Goal: Task Accomplishment & Management: Complete application form

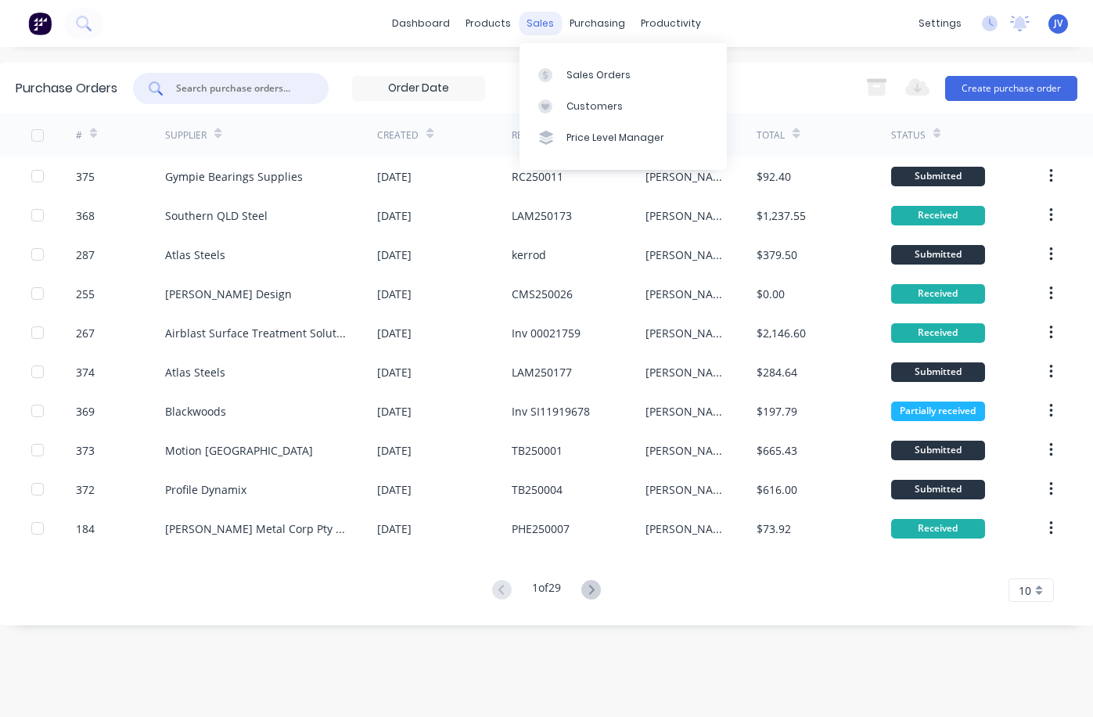
click at [543, 20] on div "sales" at bounding box center [540, 23] width 43 height 23
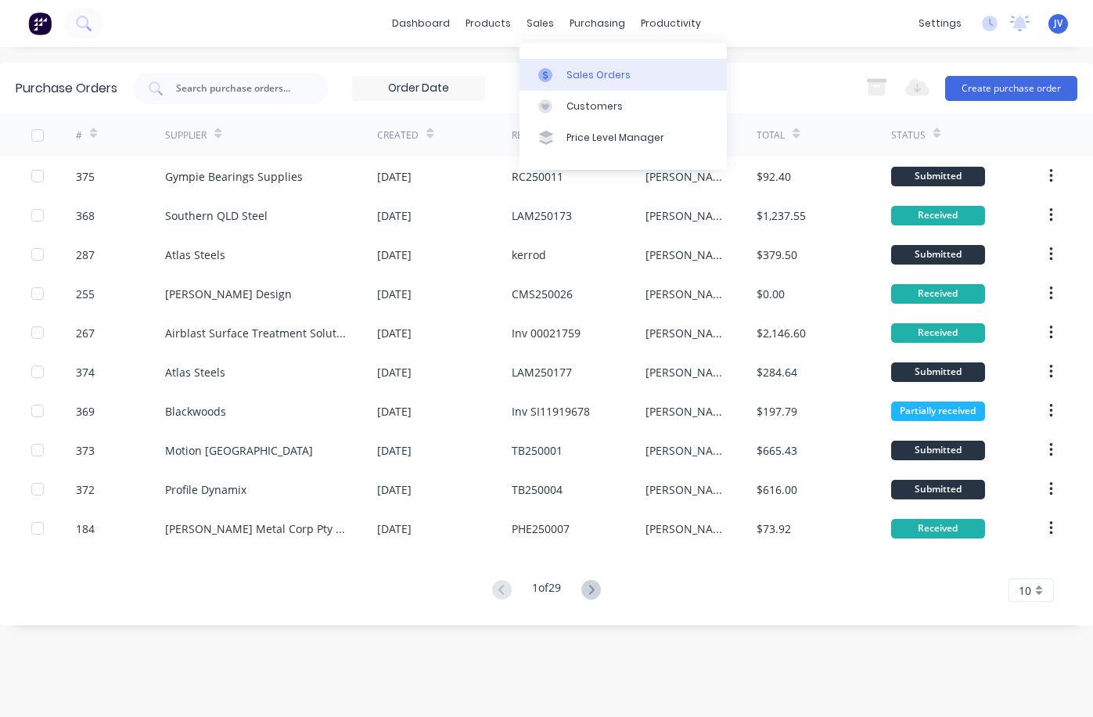
click at [584, 74] on div "Sales Orders" at bounding box center [599, 75] width 64 height 14
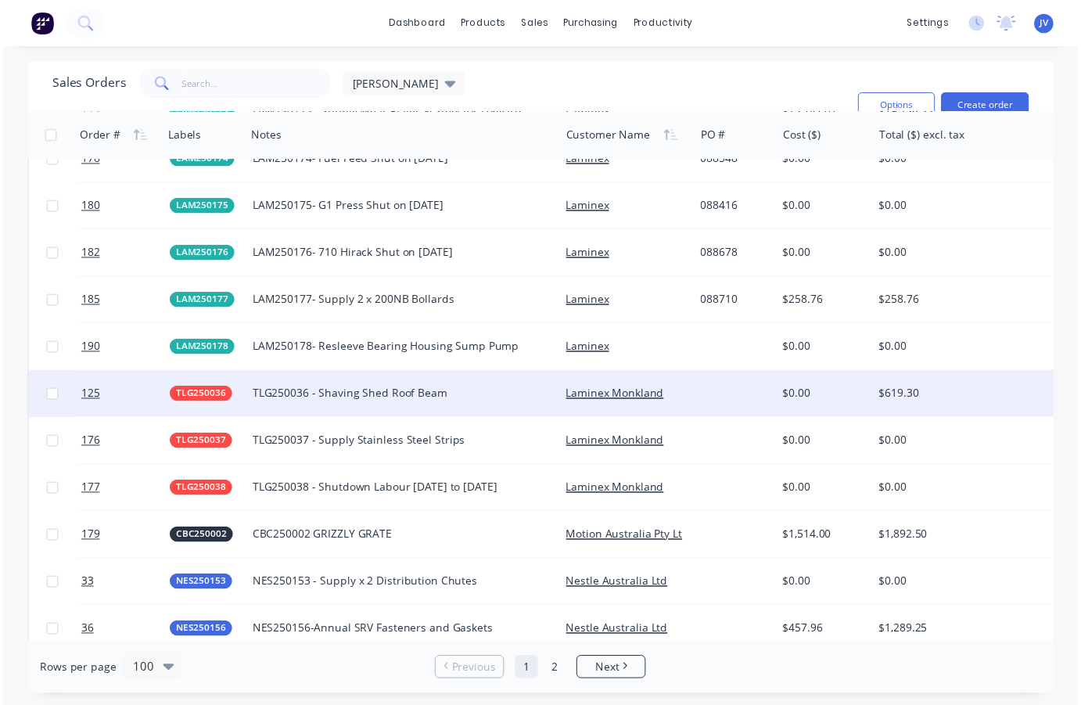
scroll to position [2426, 0]
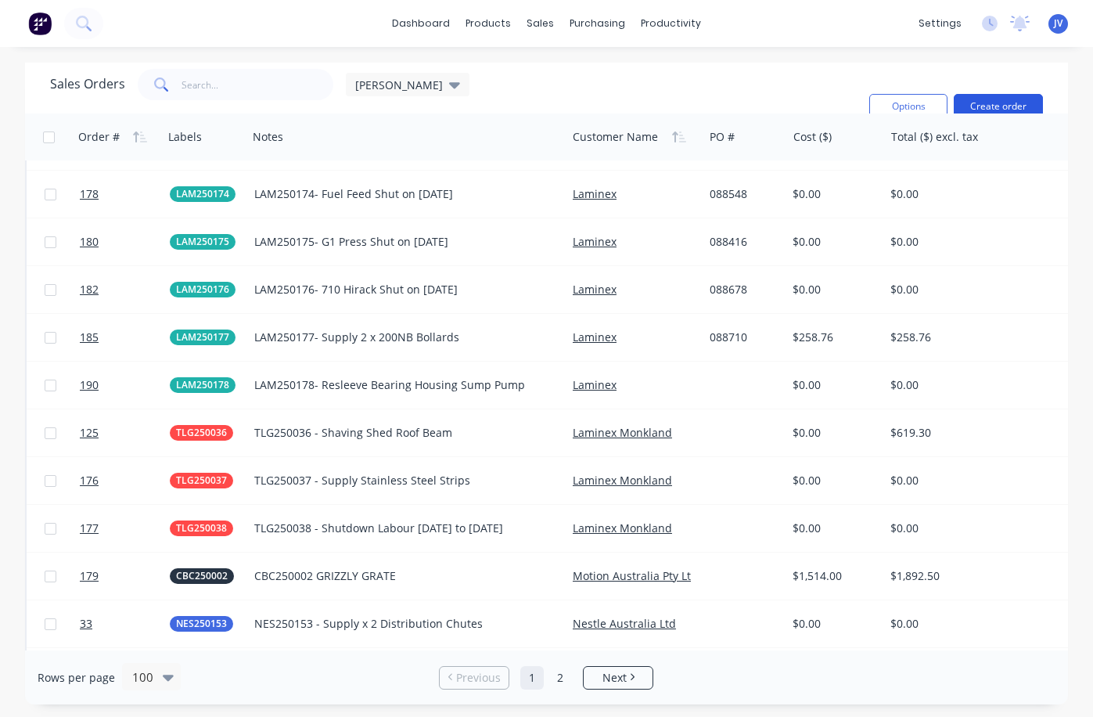
click at [1001, 106] on button "Create order" at bounding box center [998, 106] width 89 height 25
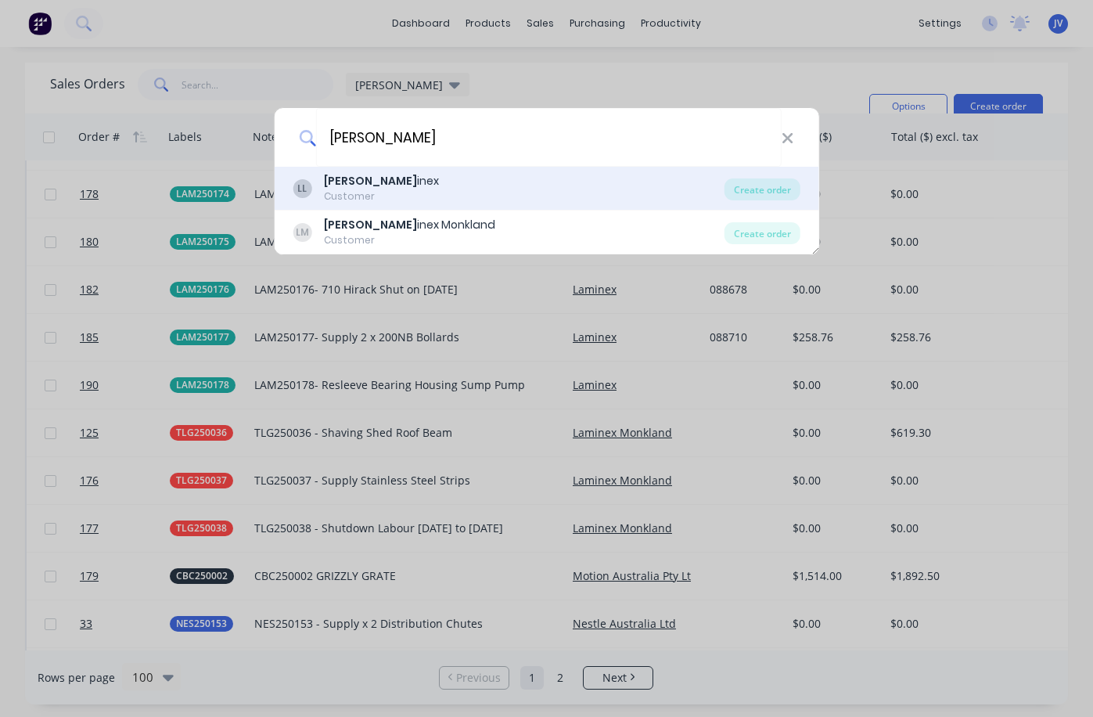
type input "[PERSON_NAME]"
click at [340, 189] on div "Customer" at bounding box center [381, 196] width 115 height 14
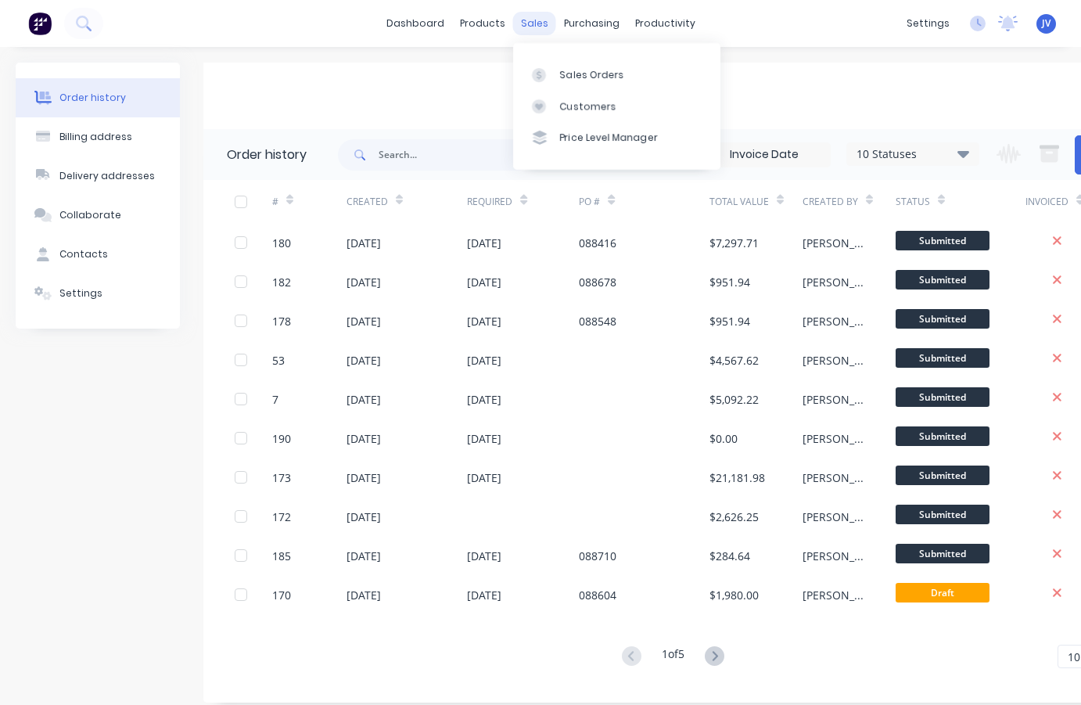
click at [534, 24] on div "sales" at bounding box center [534, 23] width 43 height 23
click at [593, 78] on div "Sales Orders" at bounding box center [592, 75] width 64 height 14
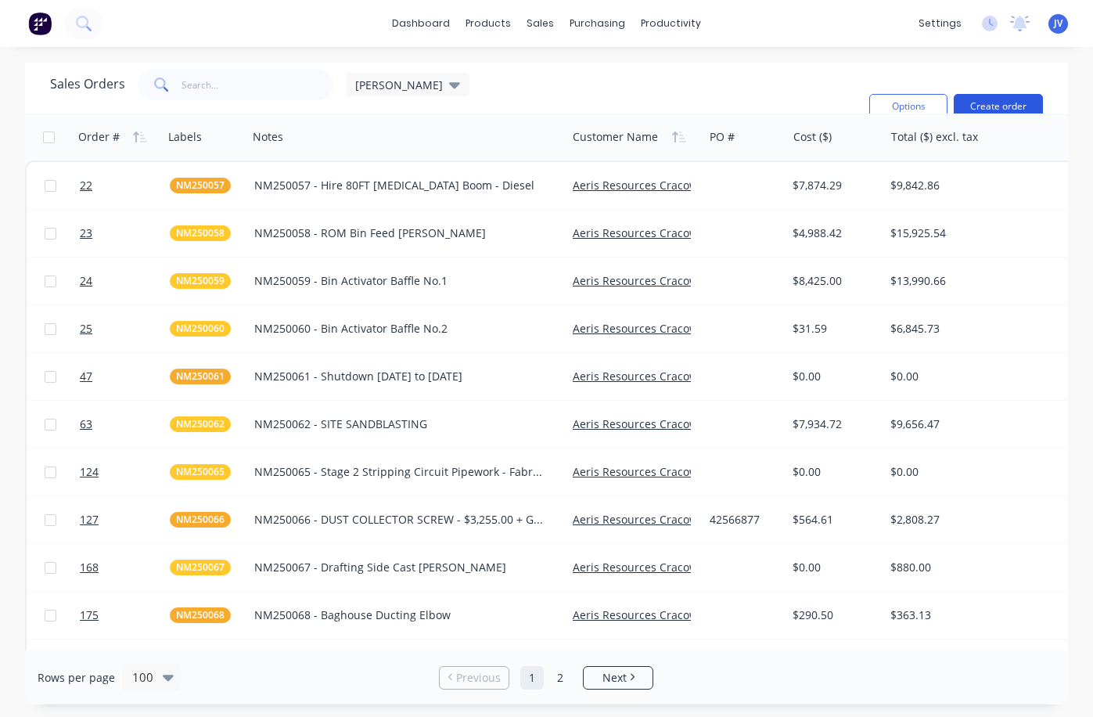
click at [995, 99] on button "Create order" at bounding box center [998, 106] width 89 height 25
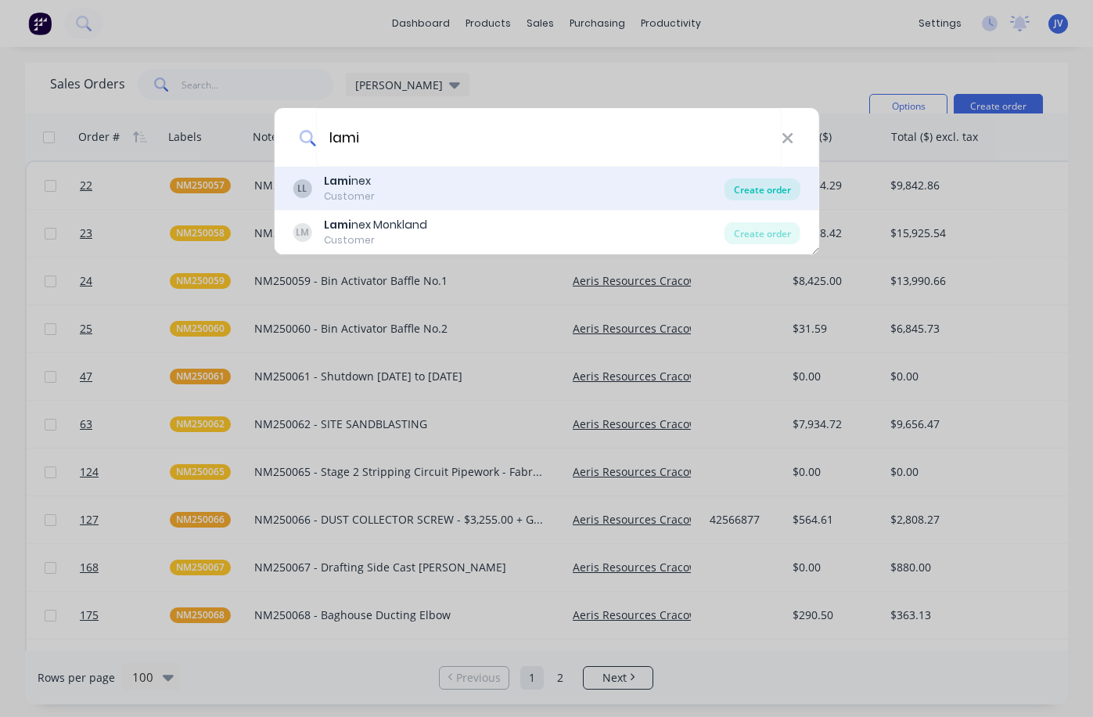
type input "lami"
click at [788, 191] on div "Create order" at bounding box center [763, 189] width 76 height 22
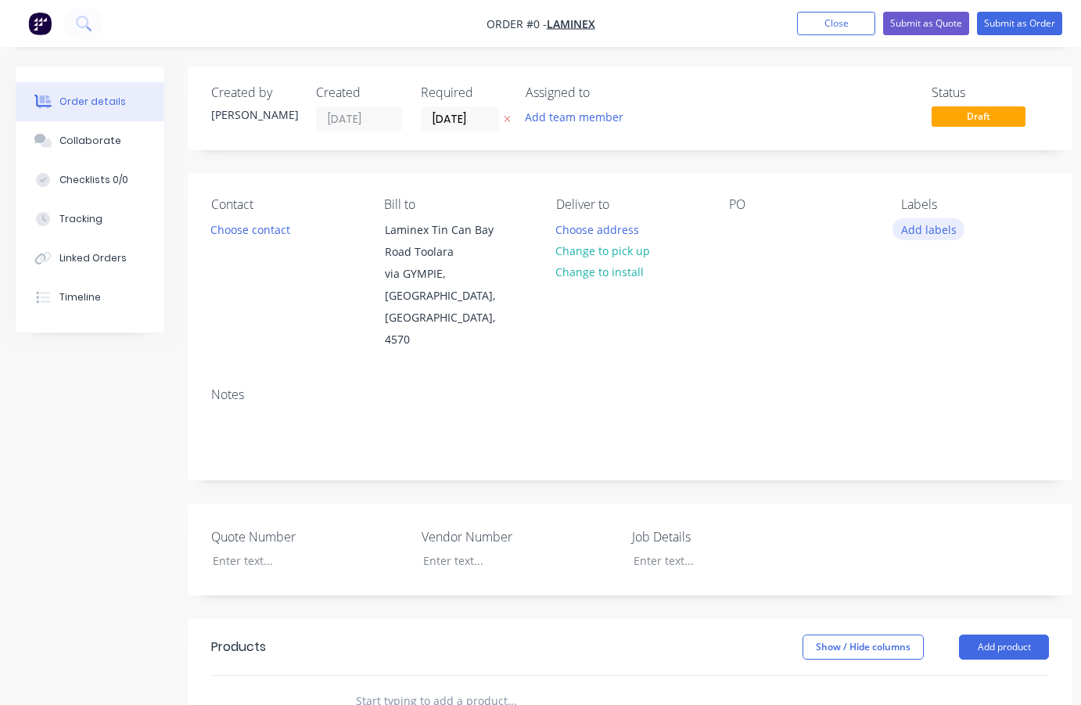
click at [926, 227] on button "Add labels" at bounding box center [929, 228] width 72 height 21
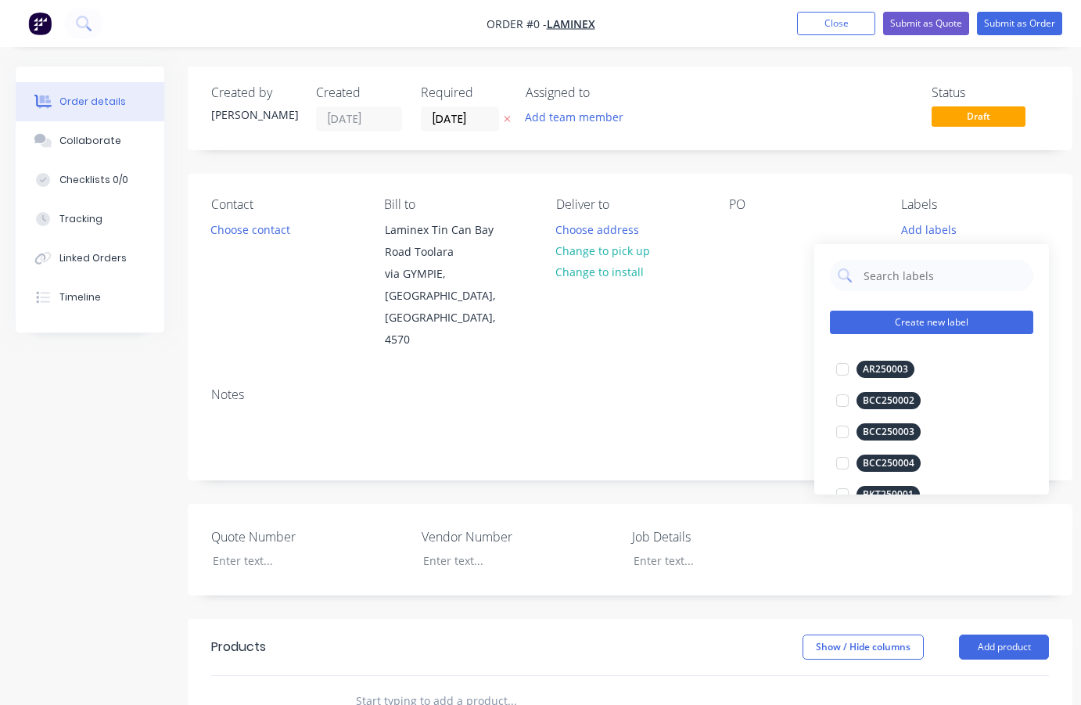
click at [897, 322] on button "Create new label" at bounding box center [931, 322] width 203 height 23
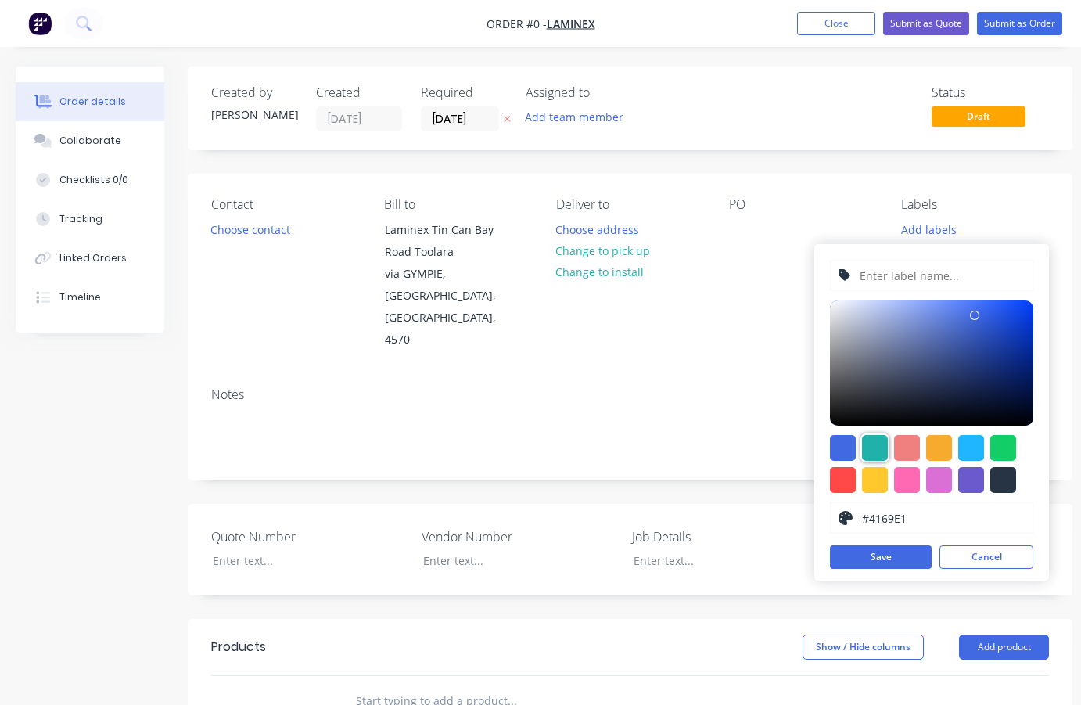
click at [873, 447] on div at bounding box center [875, 448] width 26 height 26
type input "#20B2AA"
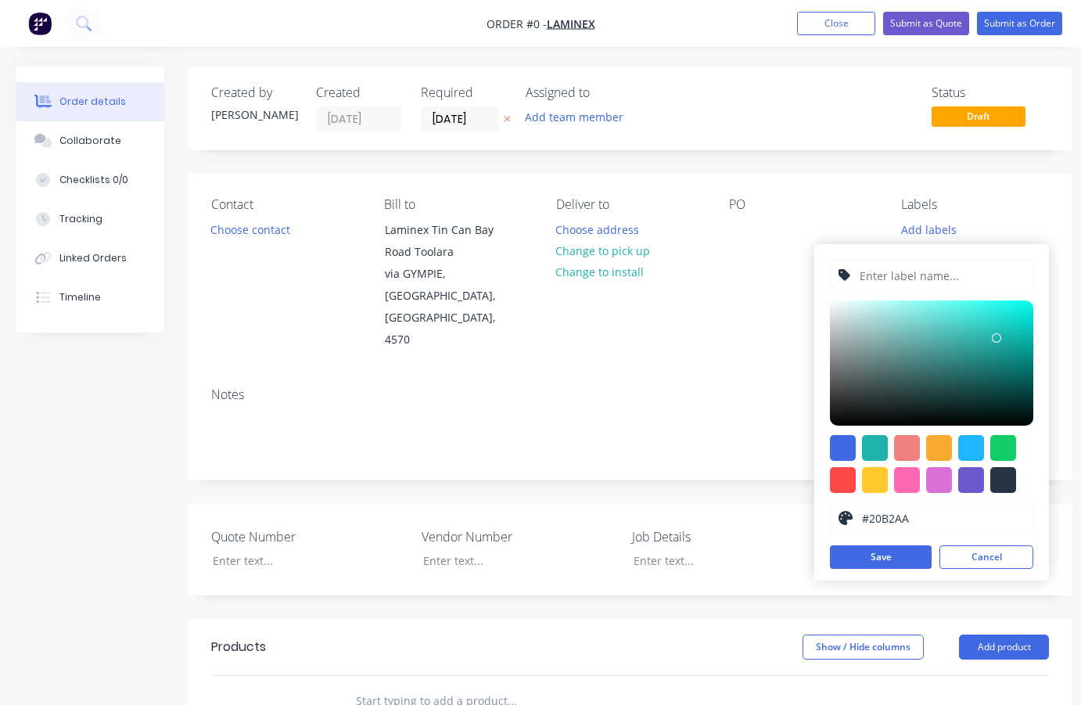
click at [909, 279] on input "text" at bounding box center [941, 276] width 167 height 30
type input "LAM250179"
click at [886, 560] on button "Save" at bounding box center [881, 556] width 102 height 23
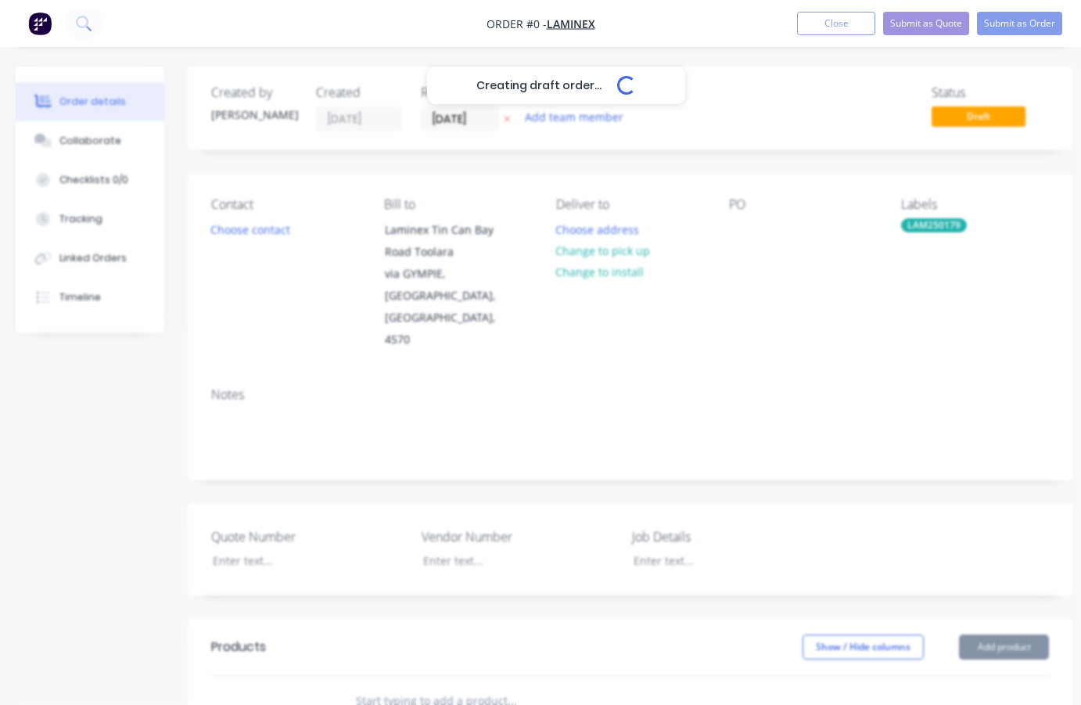
click at [768, 340] on div "Creating draft order... Loading... Order details Collaborate Checklists 0/0 Tra…" at bounding box center [544, 597] width 1088 height 1060
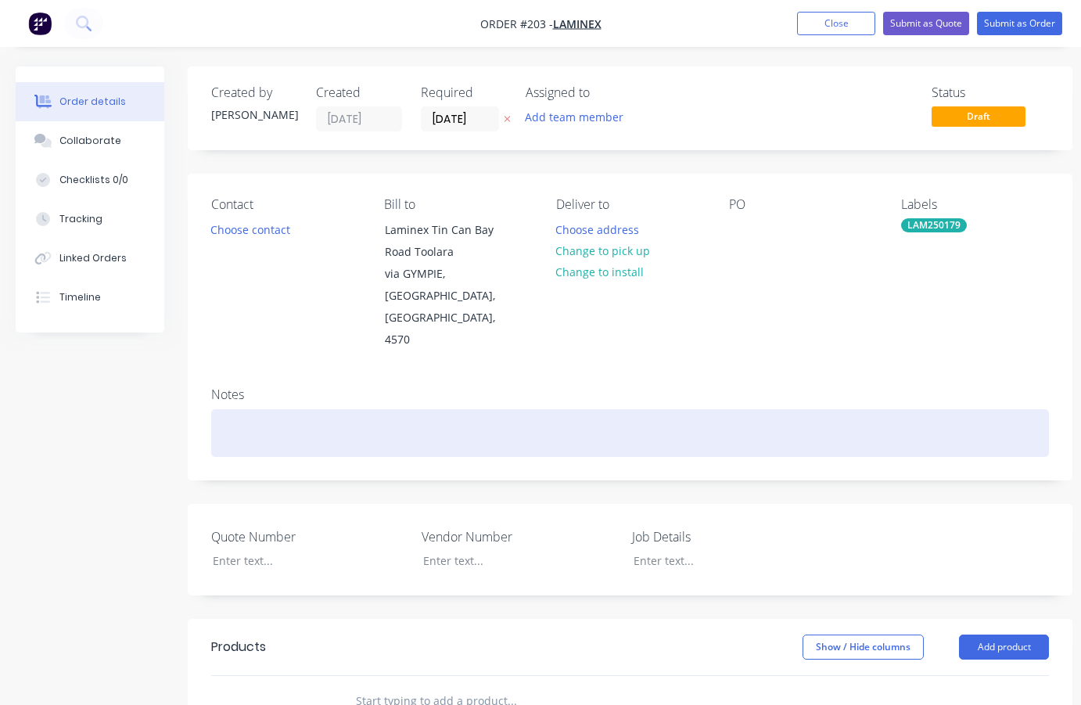
click at [236, 409] on div at bounding box center [630, 433] width 838 height 48
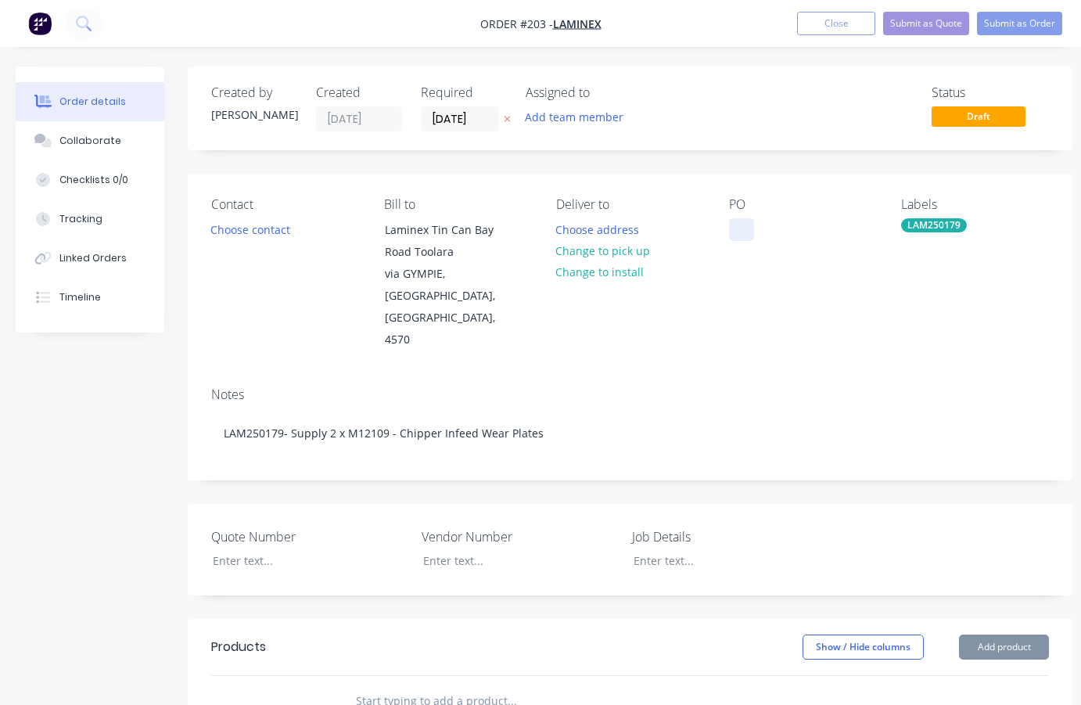
click at [732, 226] on div at bounding box center [741, 229] width 25 height 23
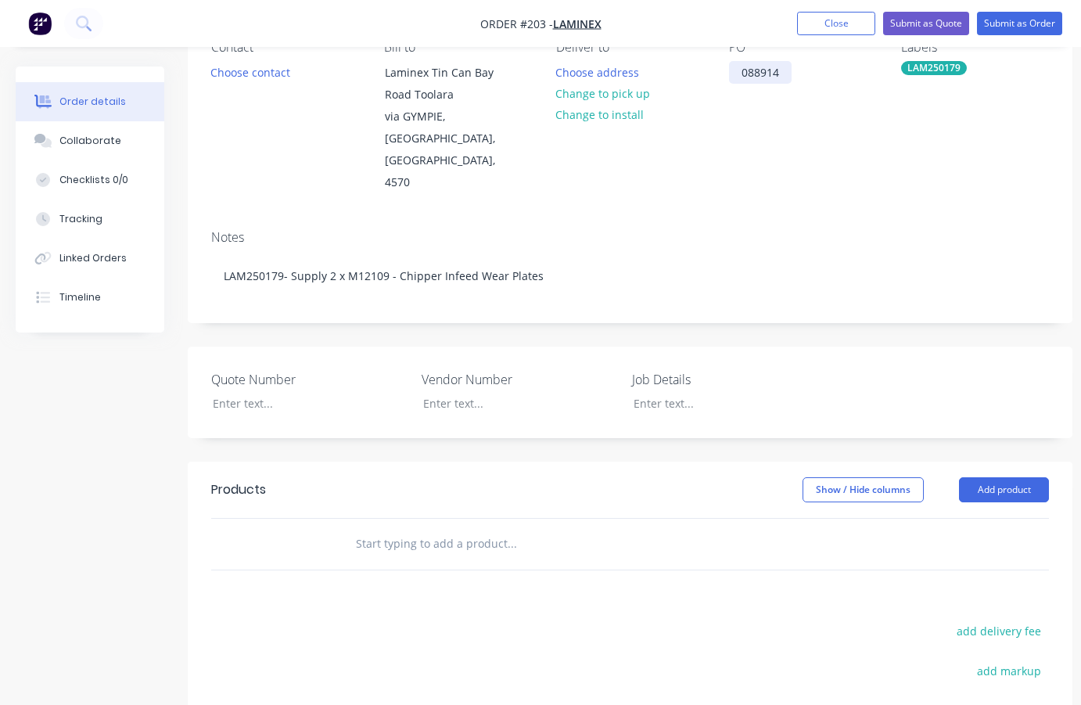
scroll to position [157, 0]
click at [998, 478] on button "Add product" at bounding box center [1004, 490] width 90 height 25
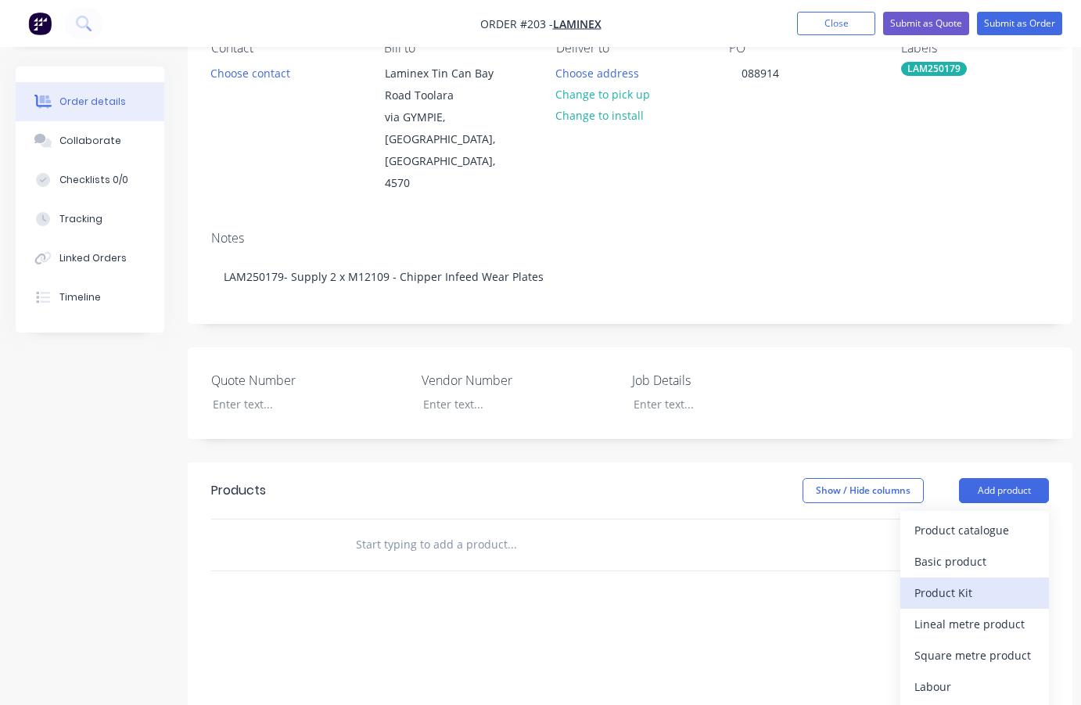
click at [966, 581] on div "Product Kit" at bounding box center [975, 592] width 121 height 23
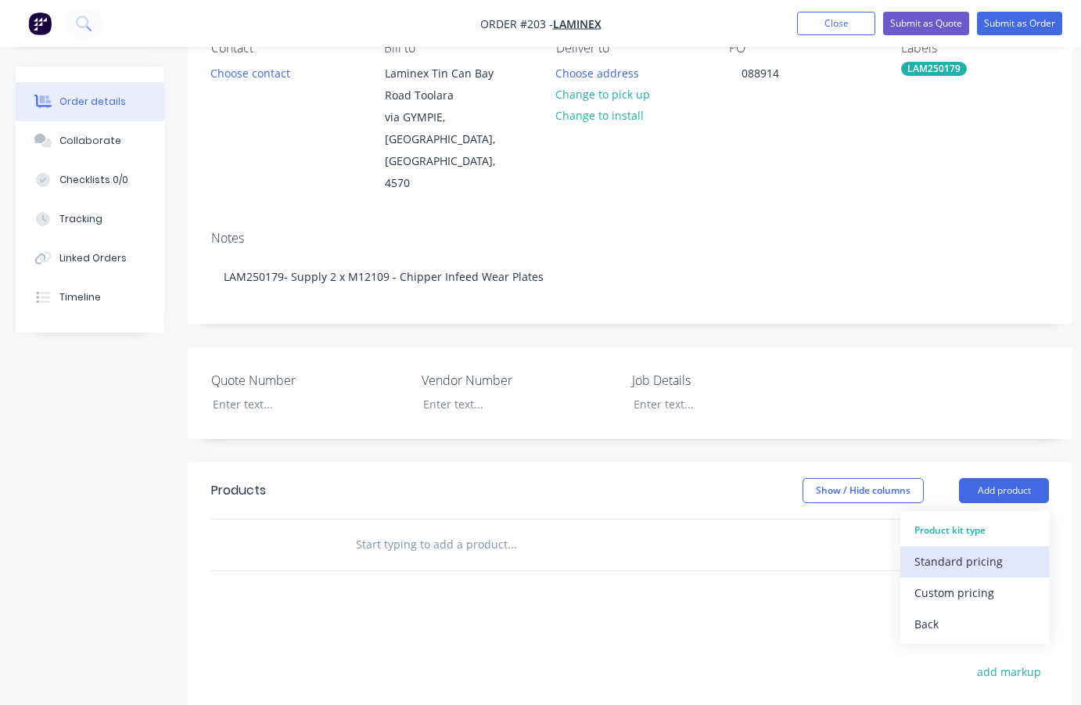
click at [984, 550] on div "Standard pricing" at bounding box center [975, 561] width 121 height 23
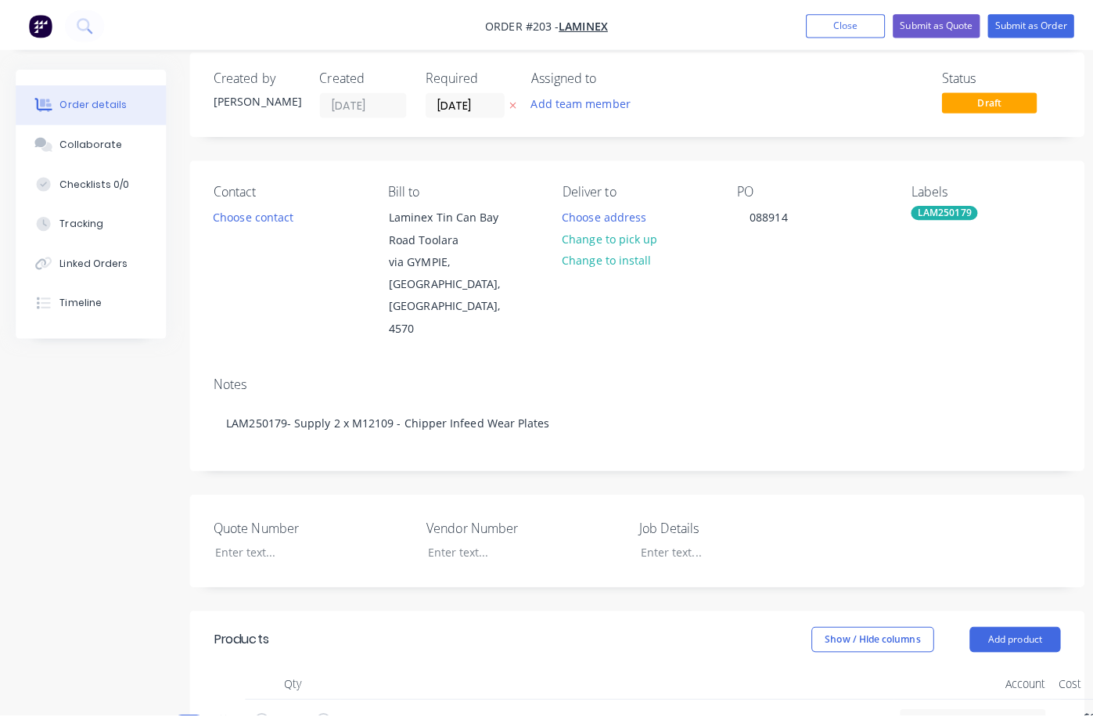
scroll to position [0, 0]
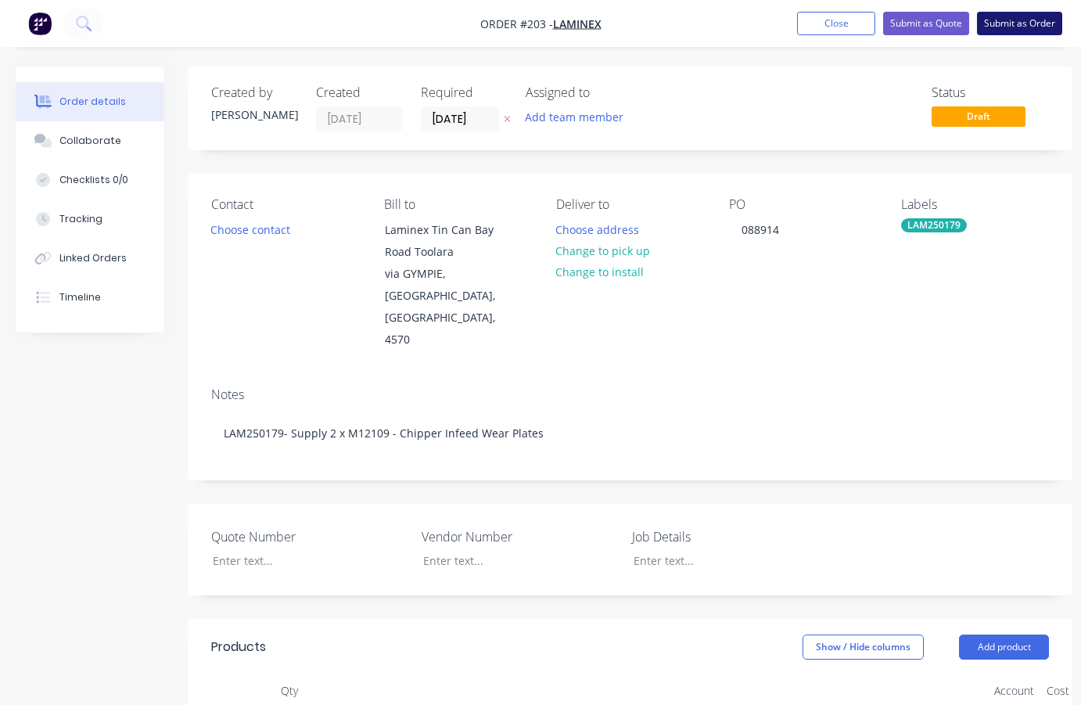
click at [1014, 20] on button "Submit as Order" at bounding box center [1019, 23] width 85 height 23
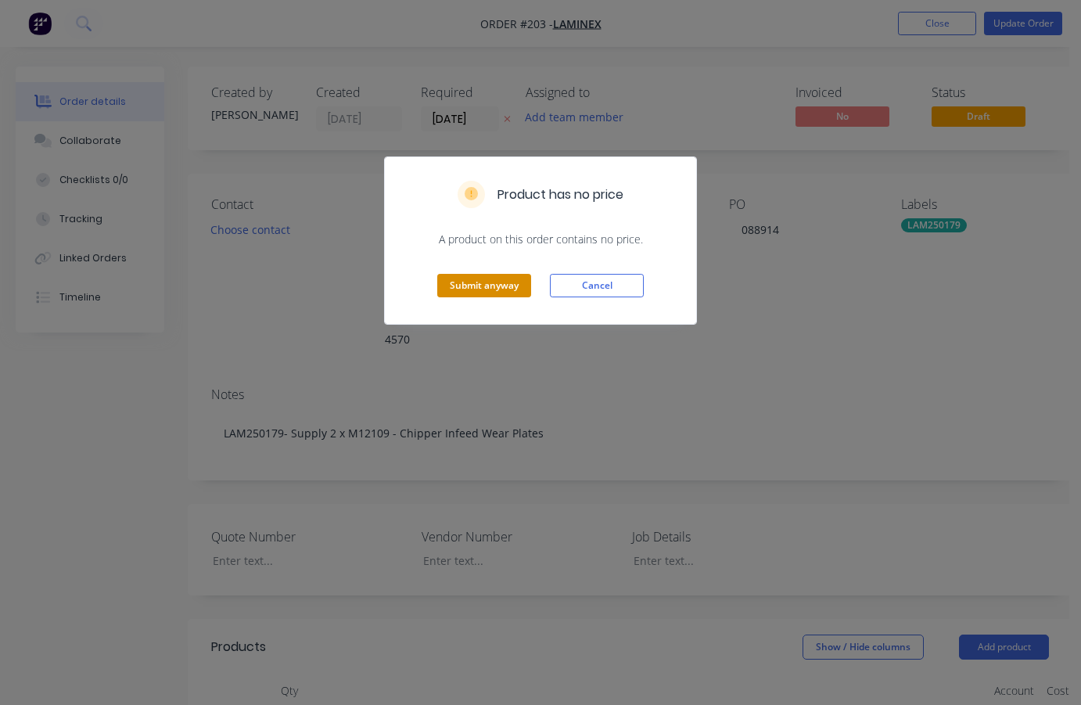
click at [470, 277] on button "Submit anyway" at bounding box center [484, 285] width 94 height 23
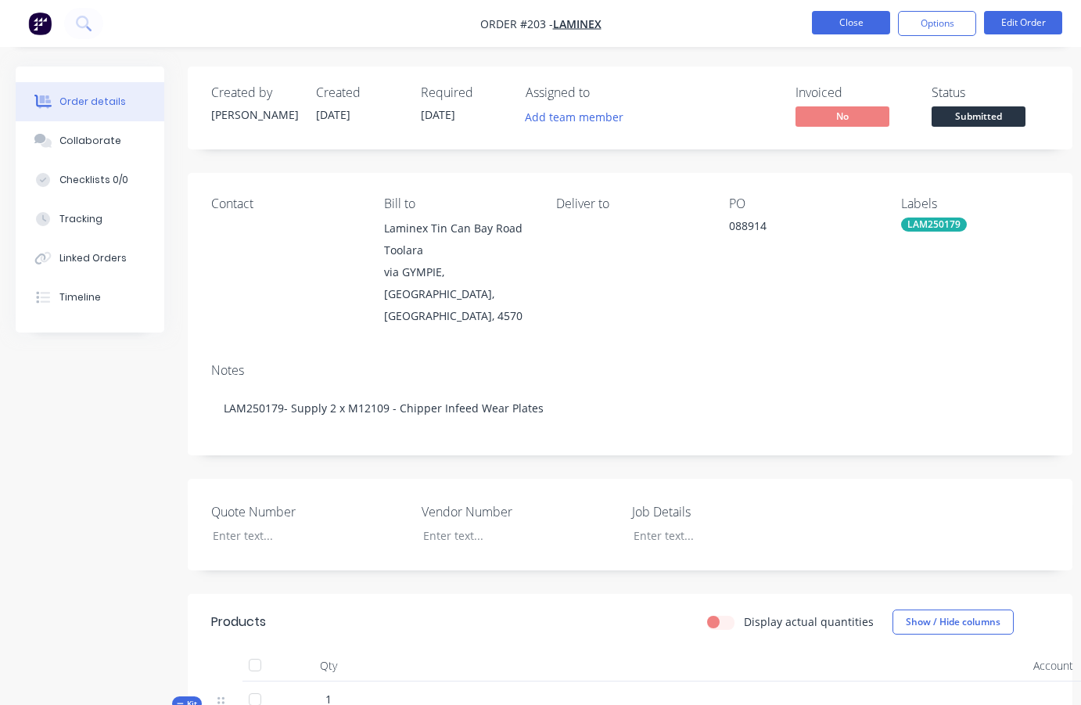
click at [860, 24] on button "Close" at bounding box center [851, 22] width 78 height 23
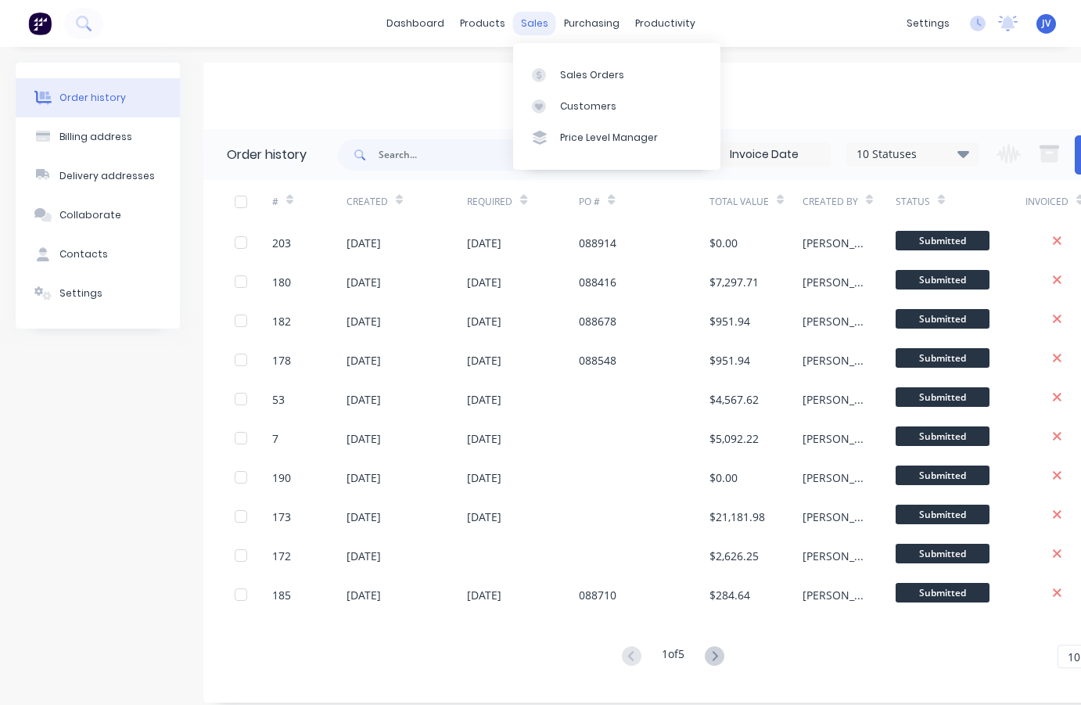
click at [538, 26] on div "sales" at bounding box center [534, 23] width 43 height 23
click at [592, 69] on div "Sales Orders" at bounding box center [592, 75] width 64 height 14
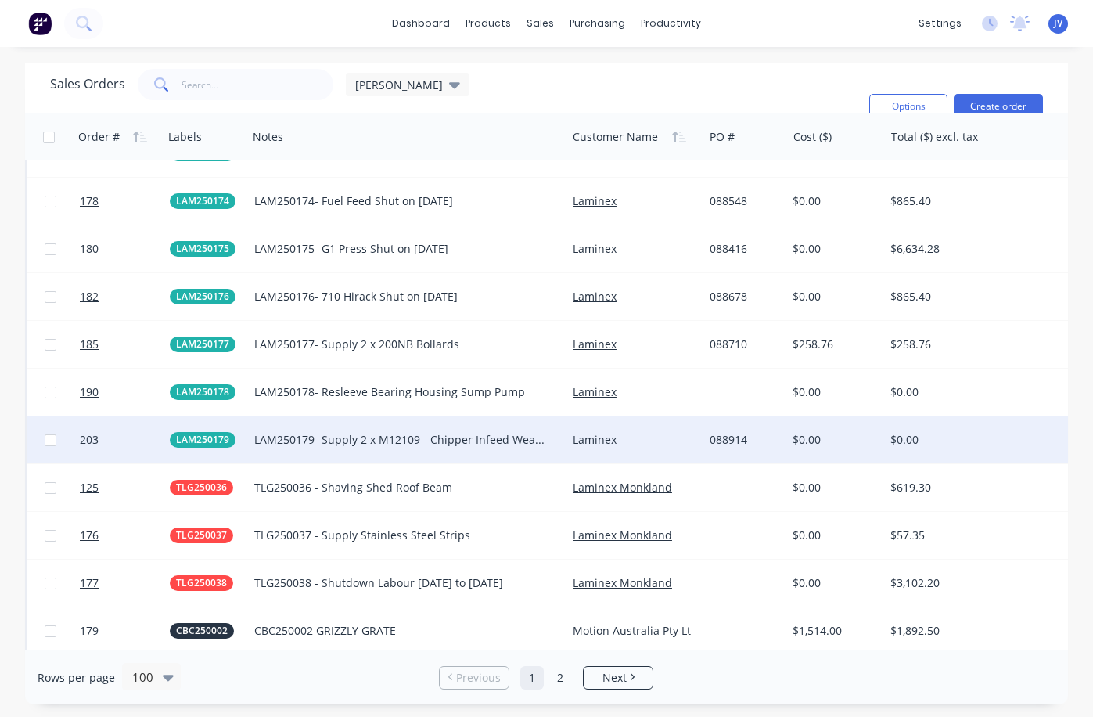
scroll to position [2426, 0]
